Goal: Transaction & Acquisition: Subscribe to service/newsletter

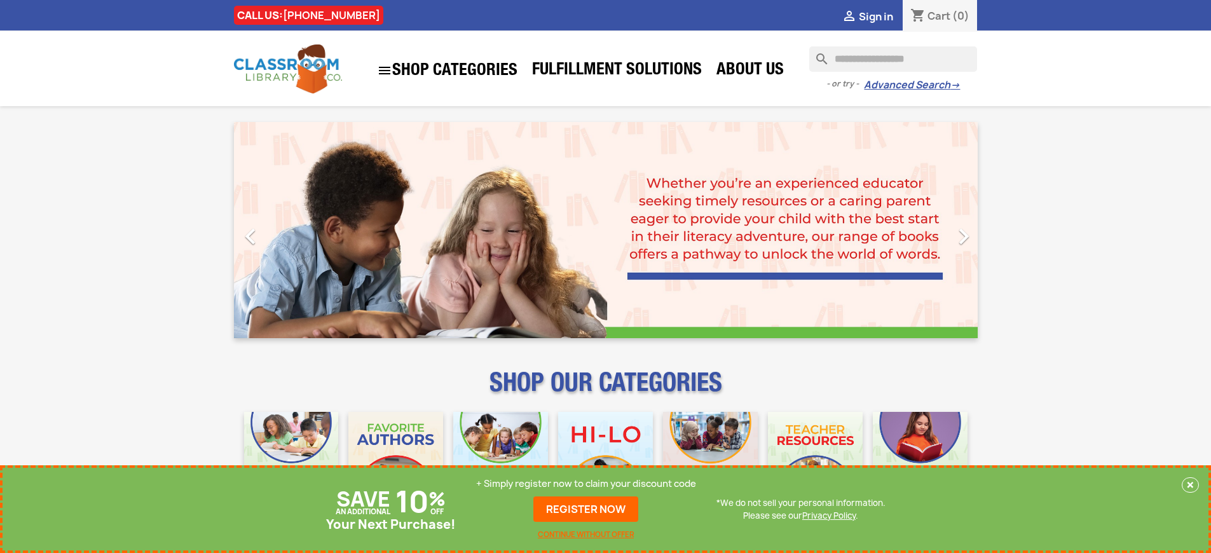
click at [586, 484] on p "+ Simply register now to claim your discount code" at bounding box center [586, 483] width 220 height 13
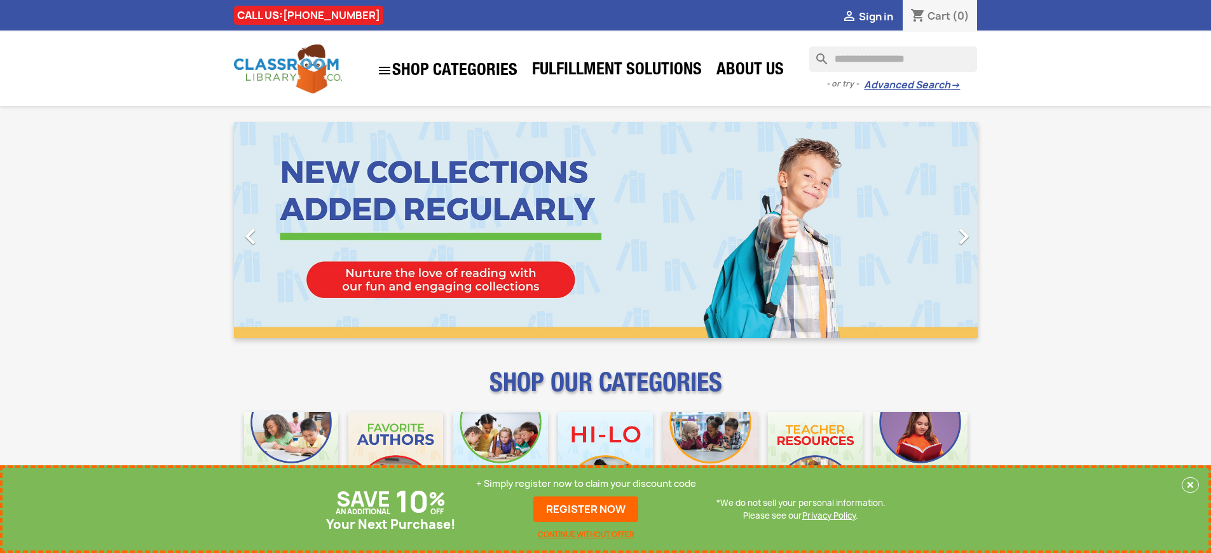
click at [586, 484] on p "+ Simply register now to claim your discount code" at bounding box center [586, 483] width 220 height 13
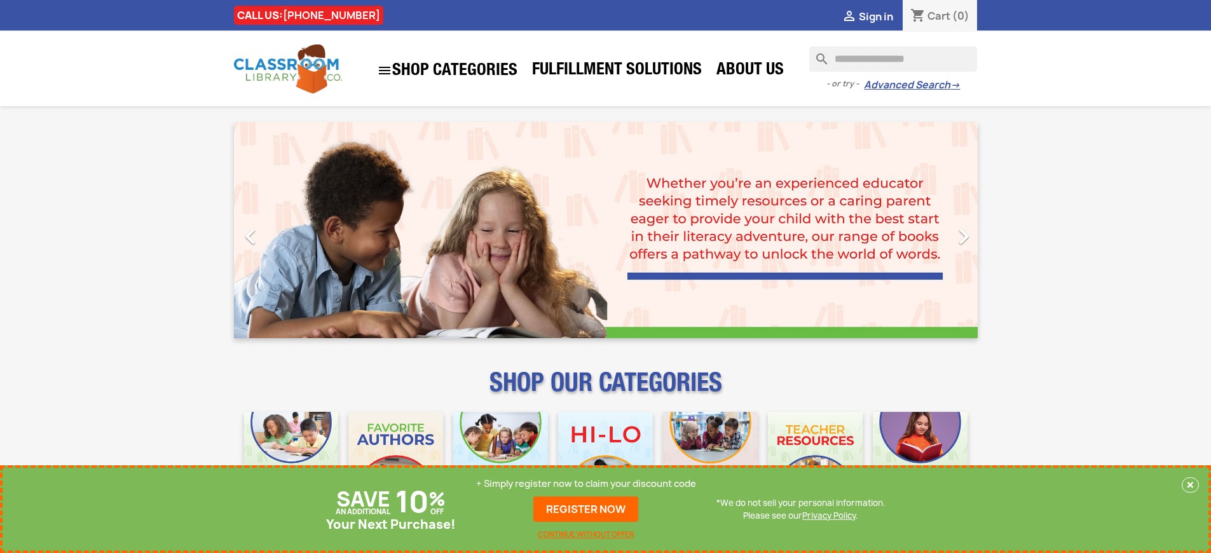
click at [586, 484] on p "+ Simply register now to claim your discount code" at bounding box center [586, 483] width 220 height 13
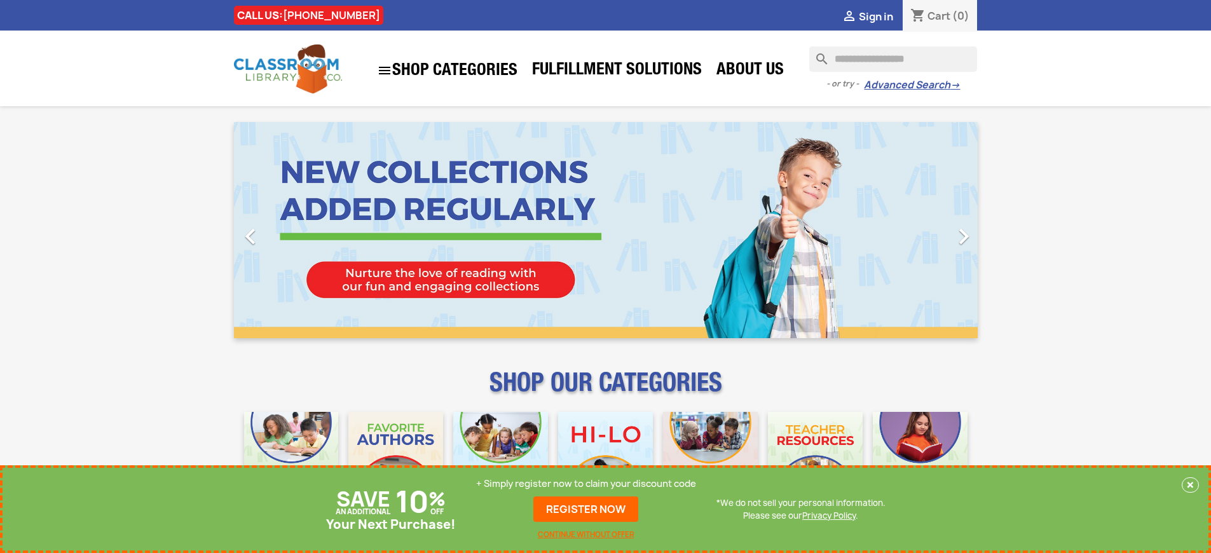
click at [586, 484] on p "+ Simply register now to claim your discount code" at bounding box center [586, 483] width 220 height 13
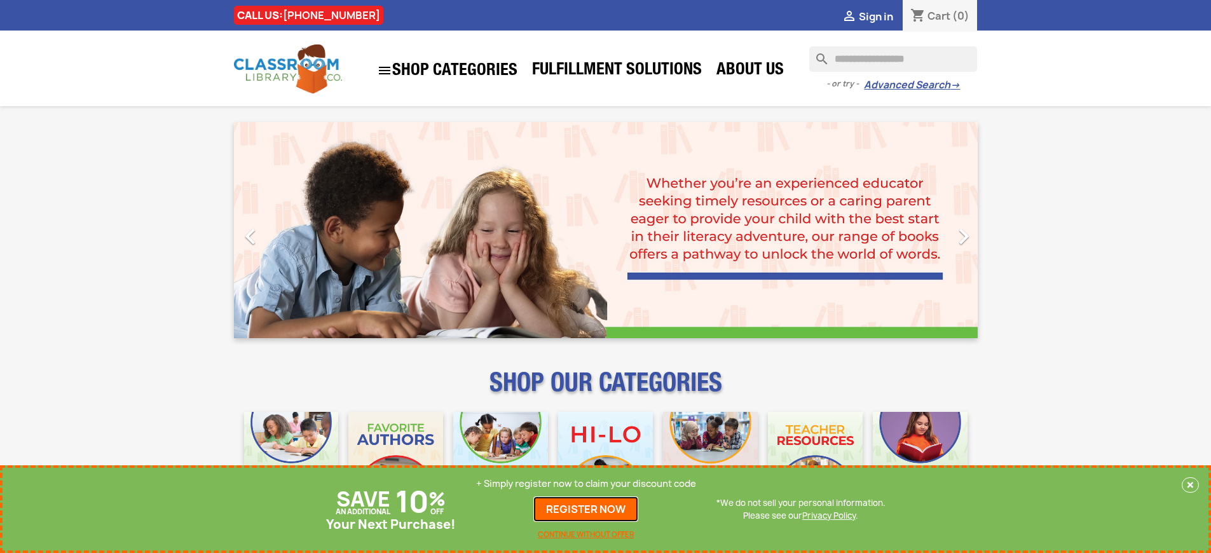
click at [586, 509] on link "REGISTER NOW" at bounding box center [585, 508] width 105 height 25
click at [586, 484] on p "+ Simply register now to claim your discount code" at bounding box center [586, 483] width 220 height 13
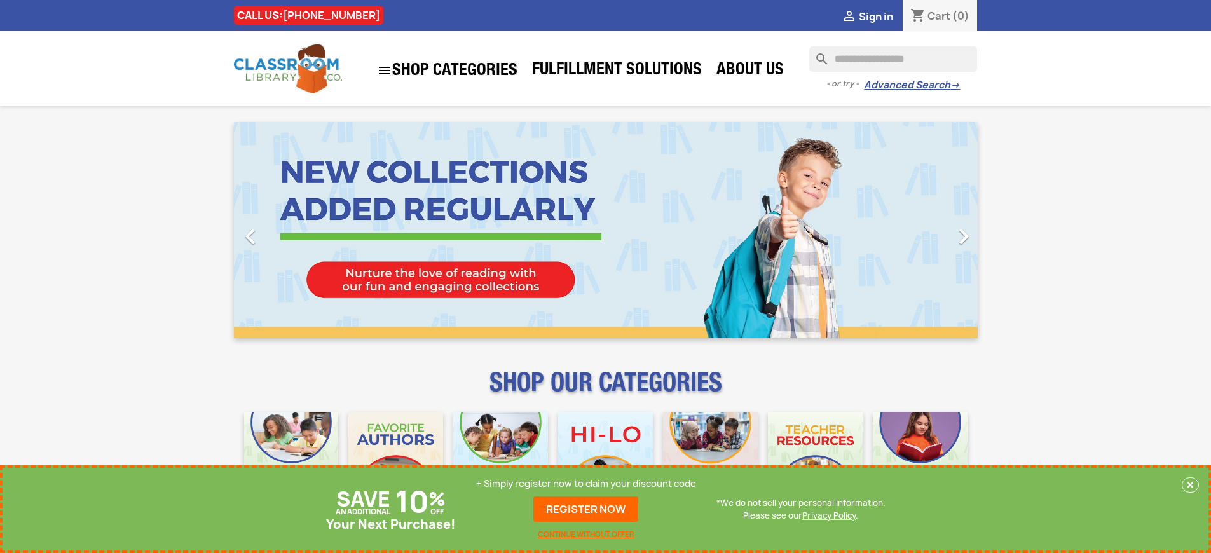
click at [586, 484] on p "+ Simply register now to claim your discount code" at bounding box center [586, 483] width 220 height 13
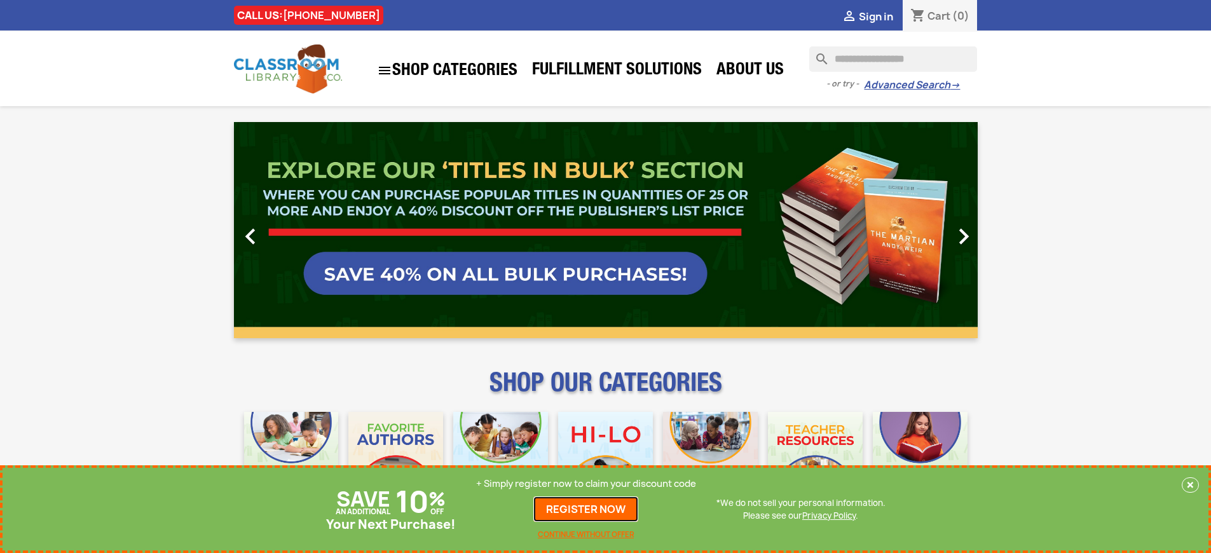
click at [586, 509] on link "REGISTER NOW" at bounding box center [585, 508] width 105 height 25
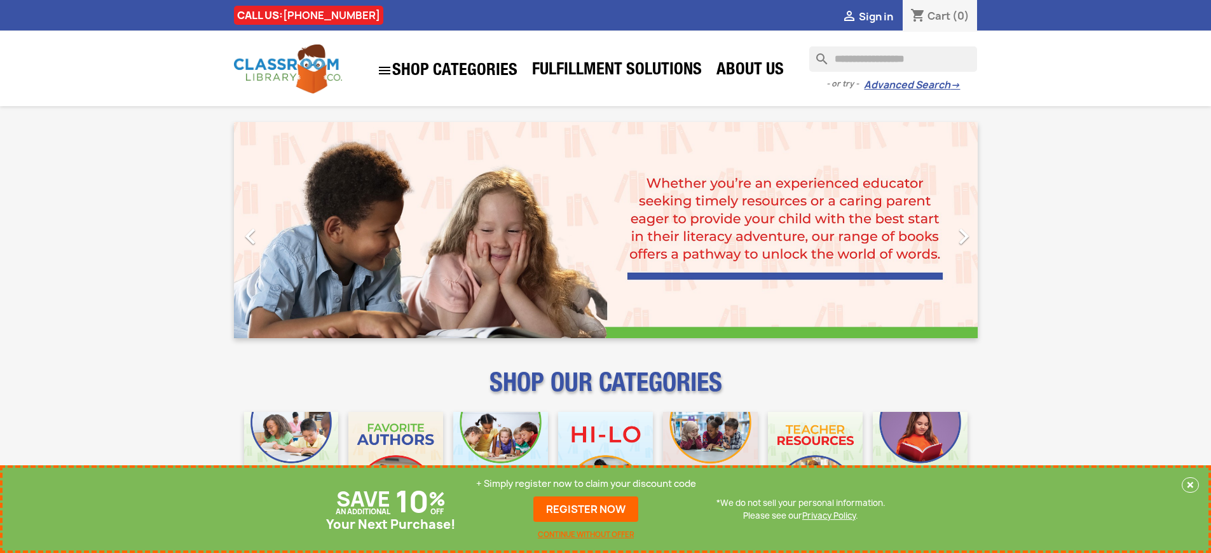
click at [586, 484] on p "+ Simply register now to claim your discount code" at bounding box center [586, 483] width 220 height 13
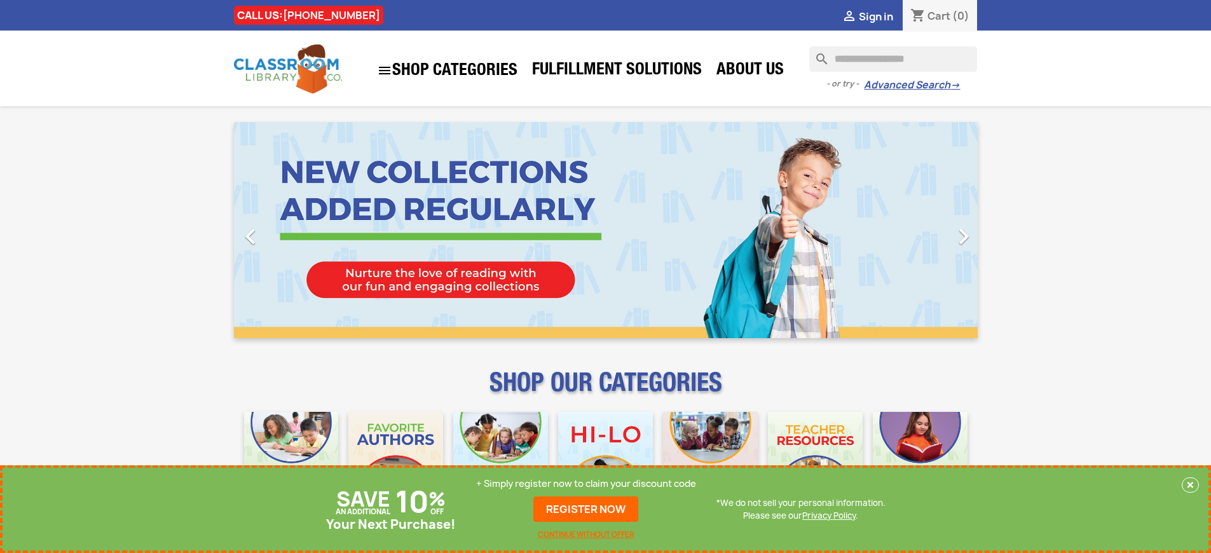
click at [586, 484] on p "+ Simply register now to claim your discount code" at bounding box center [586, 483] width 220 height 13
click at [586, 509] on link "REGISTER NOW" at bounding box center [585, 508] width 105 height 25
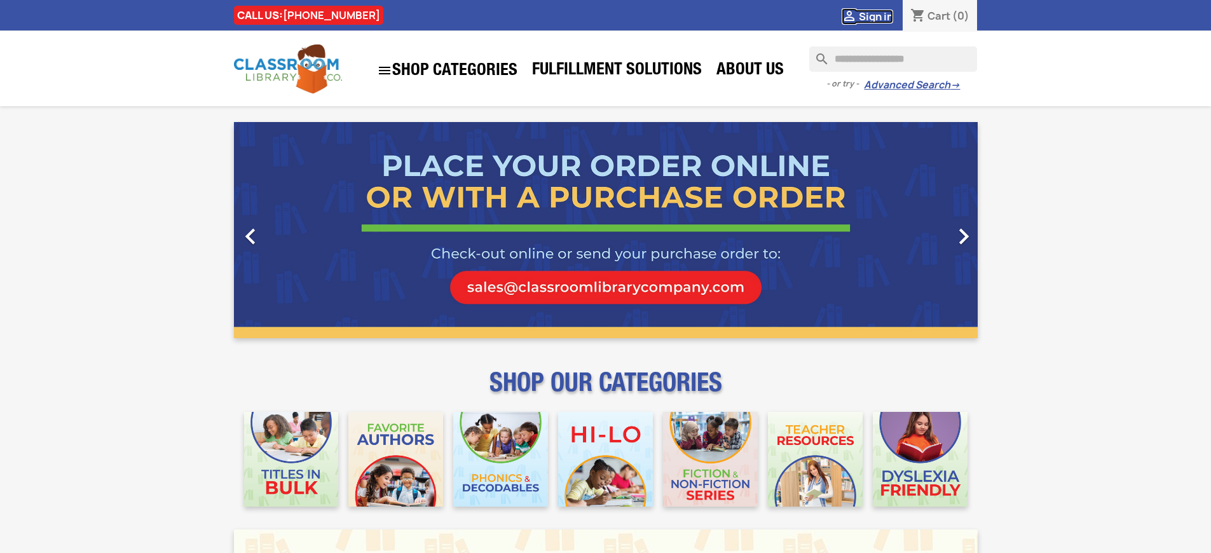
click at [875, 16] on span "Sign in" at bounding box center [876, 17] width 34 height 14
